Goal: Communication & Community: Answer question/provide support

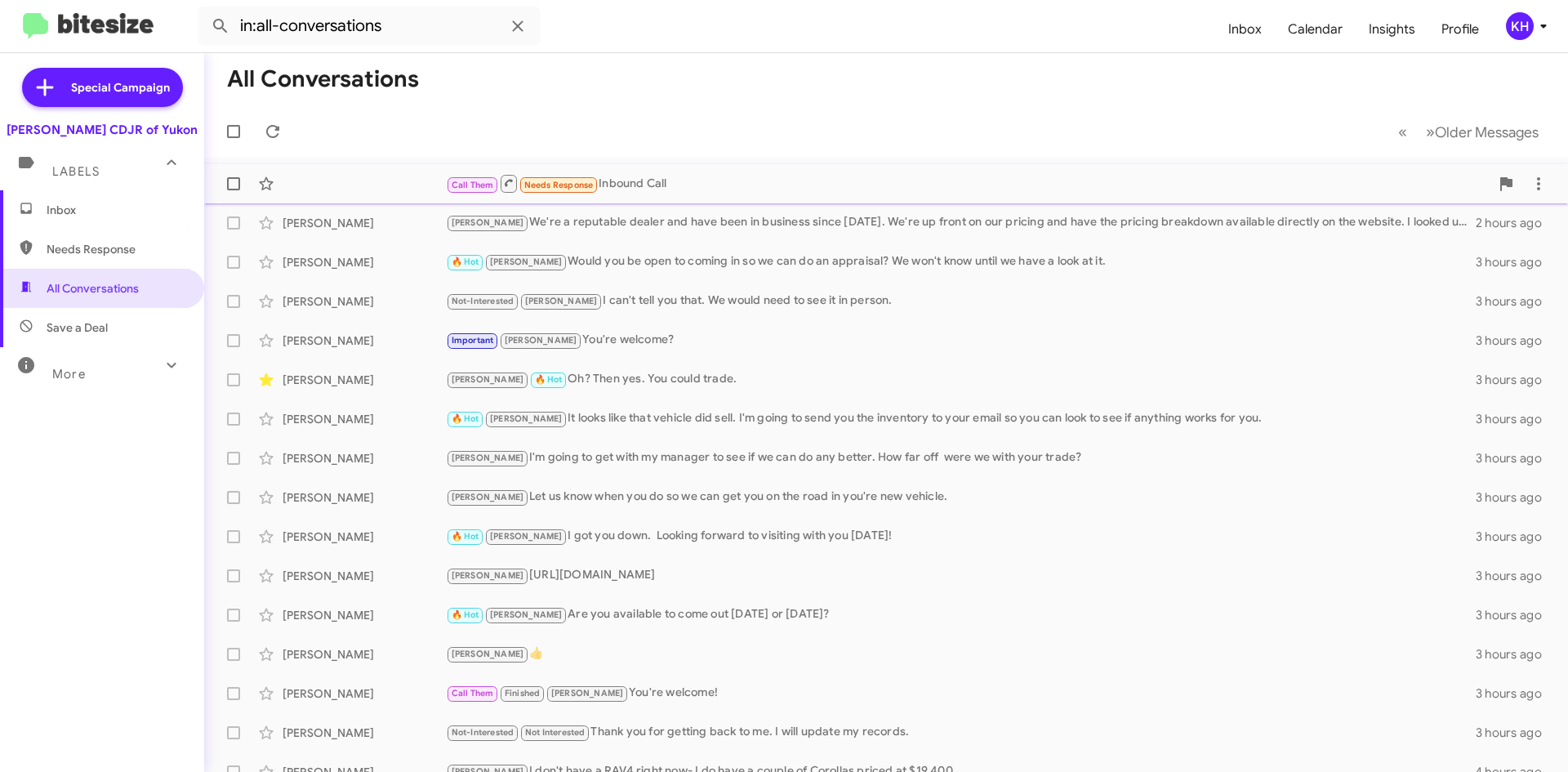
click at [636, 191] on div "Call Them Needs Response Inbound Call" at bounding box center [968, 182] width 1044 height 21
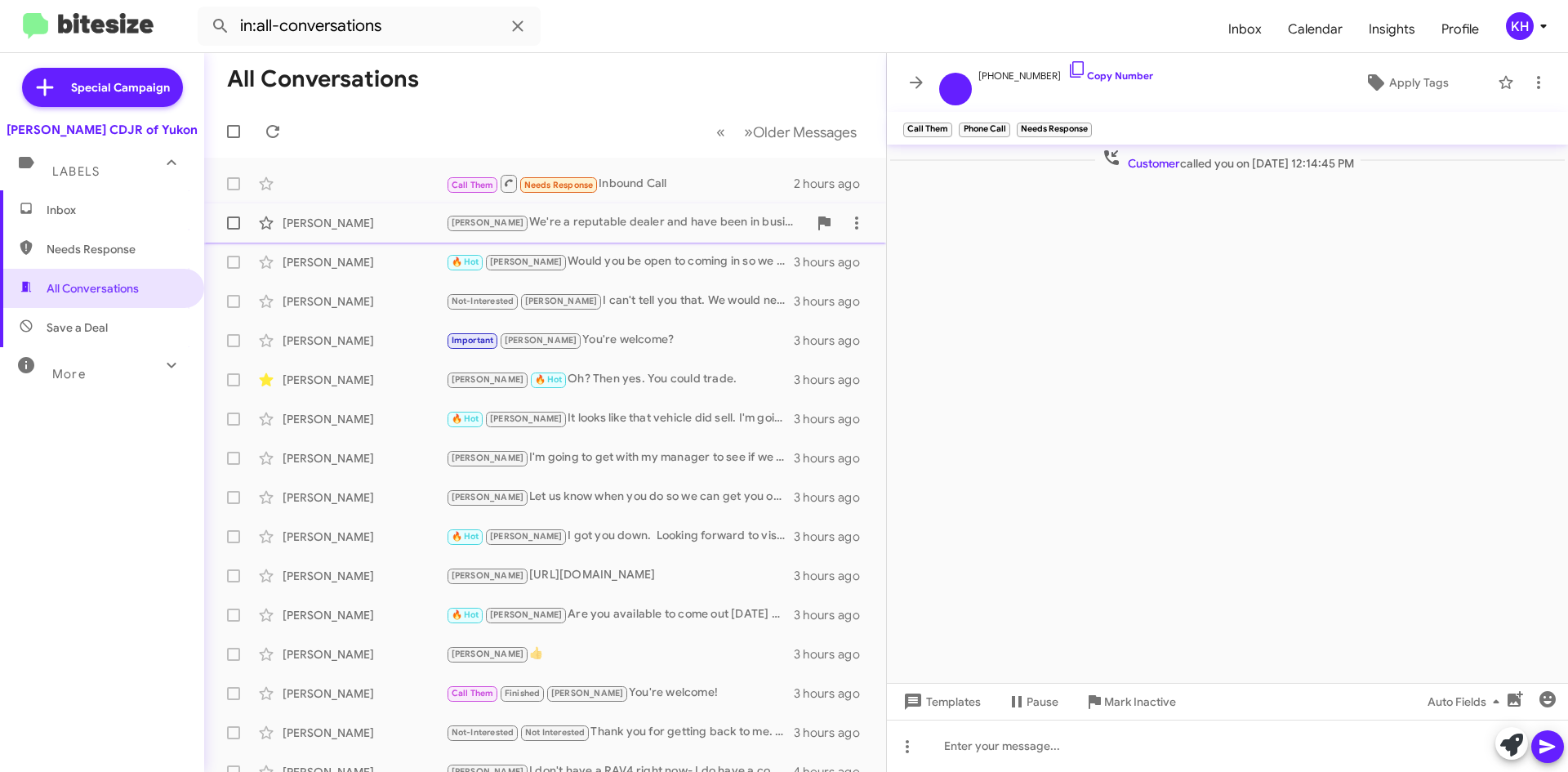
click at [563, 217] on div "[PERSON_NAME] We're a reputable dealer and have been in business since [DATE]. …" at bounding box center [627, 222] width 362 height 19
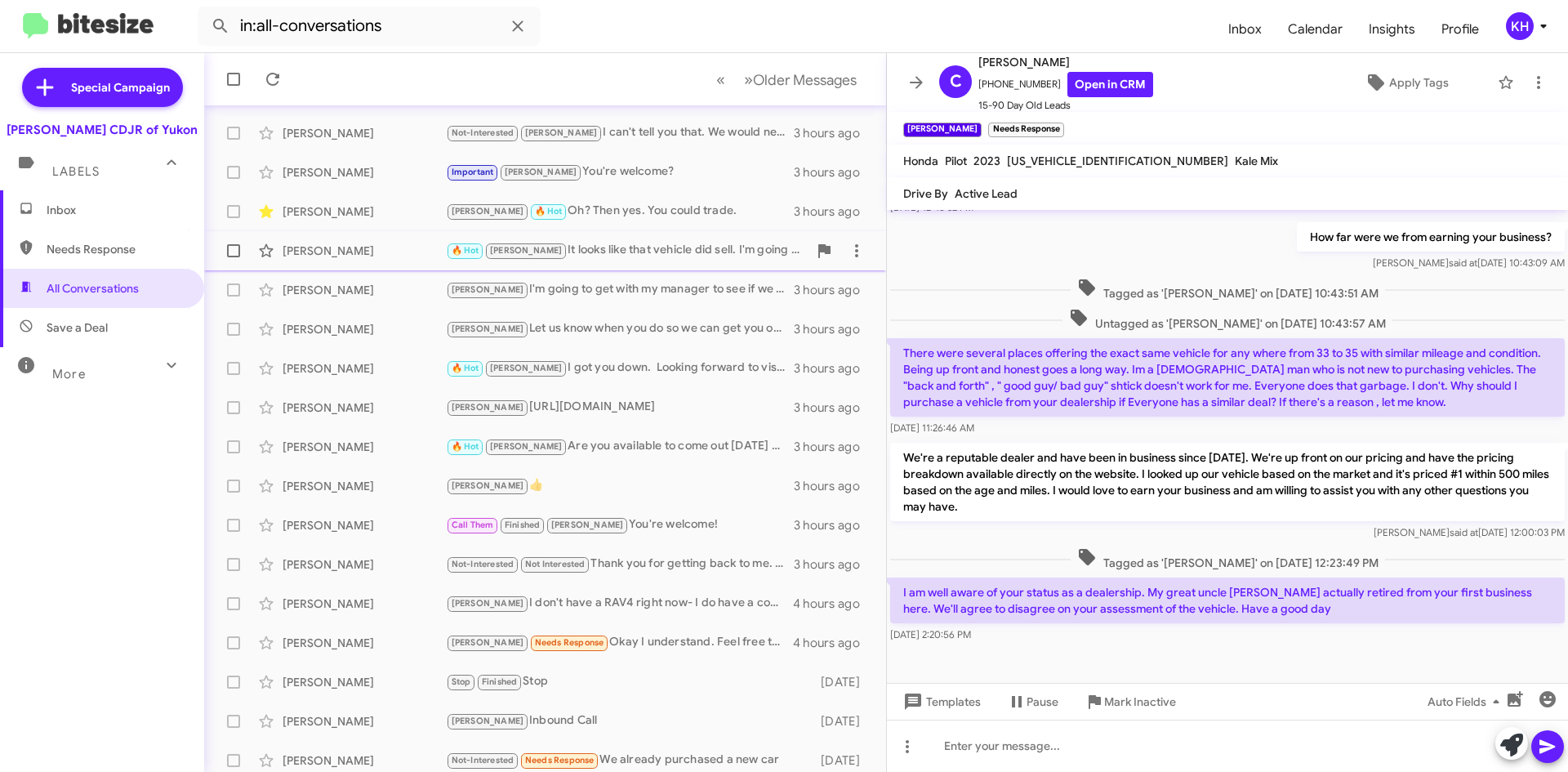
scroll to position [177, 0]
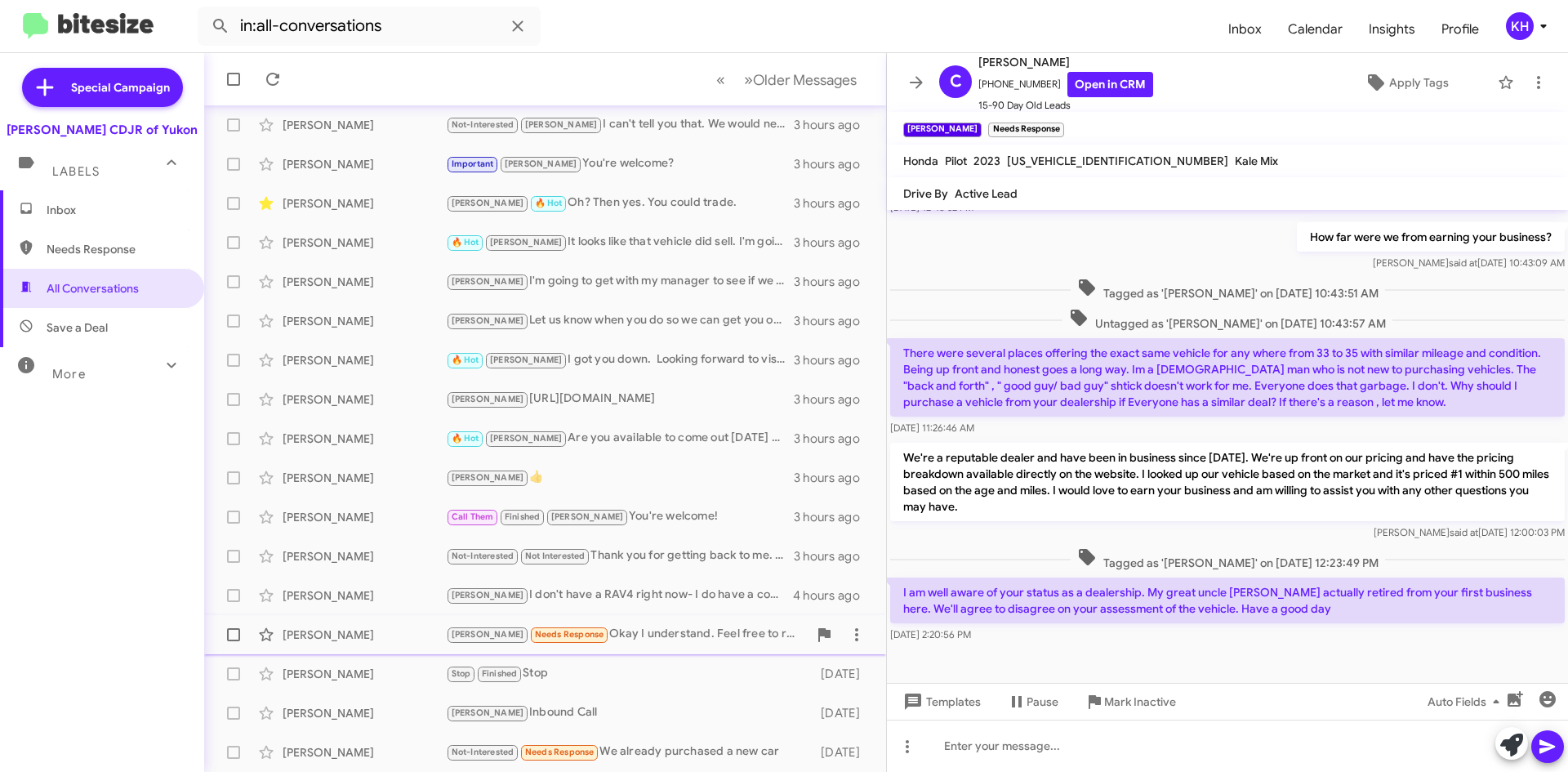
click at [535, 636] on span "Needs Response" at bounding box center [569, 634] width 70 height 11
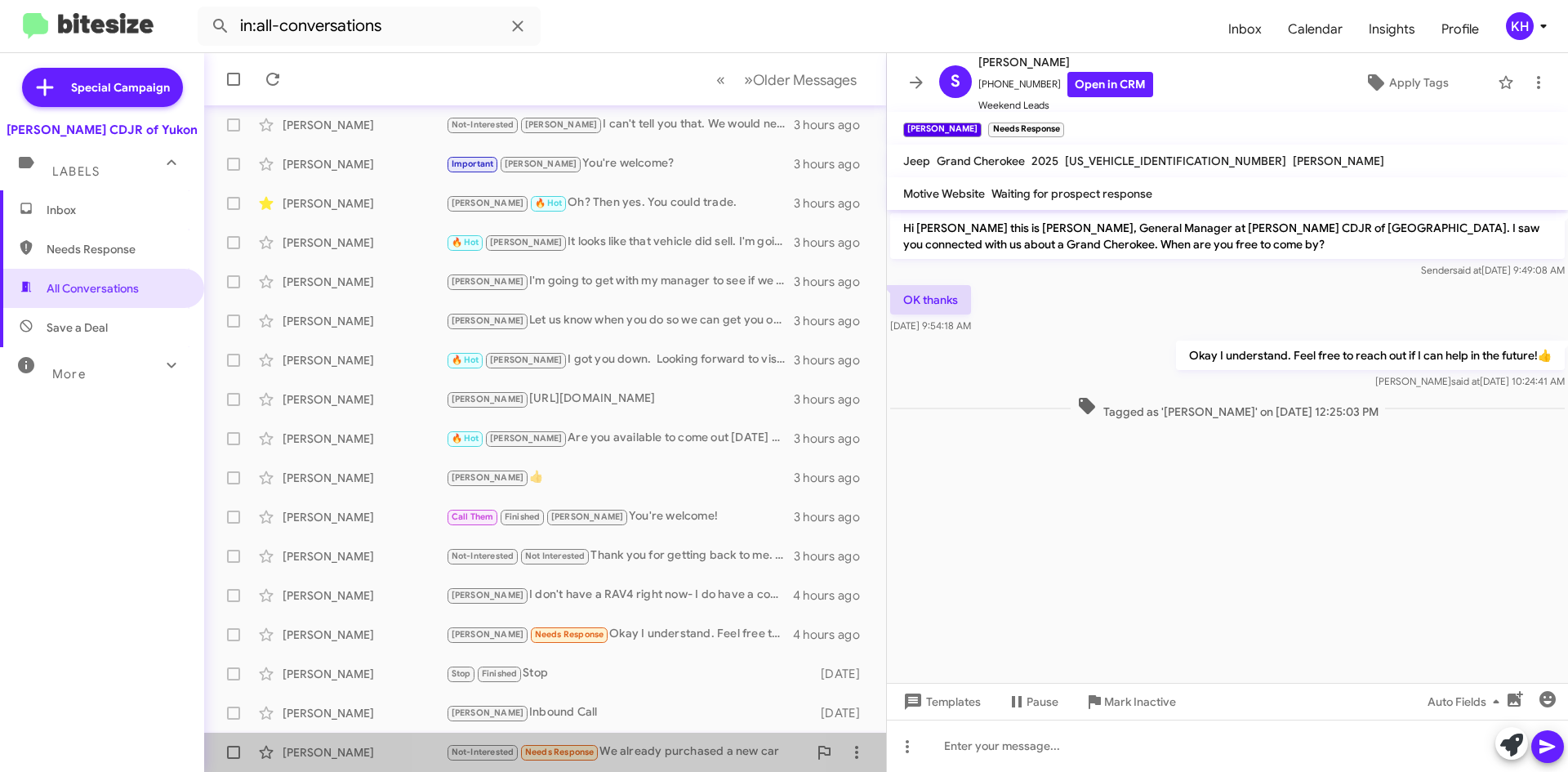
click at [564, 756] on span "Needs Response" at bounding box center [559, 751] width 70 height 11
